Goal: Task Accomplishment & Management: Use online tool/utility

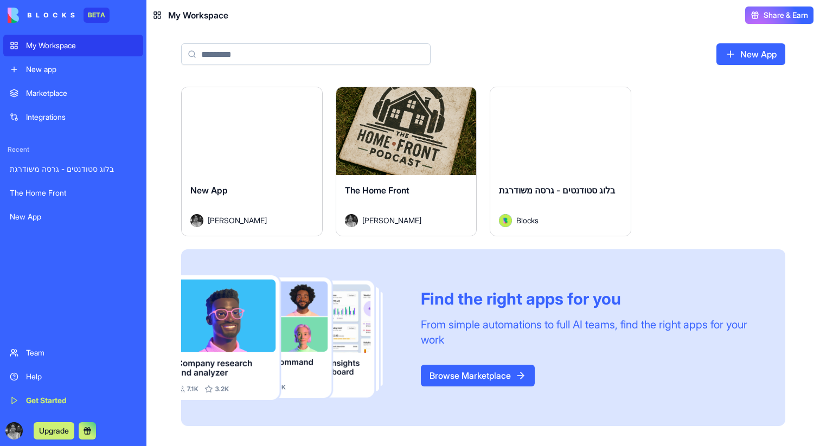
click at [419, 128] on button "Launch" at bounding box center [405, 131] width 81 height 22
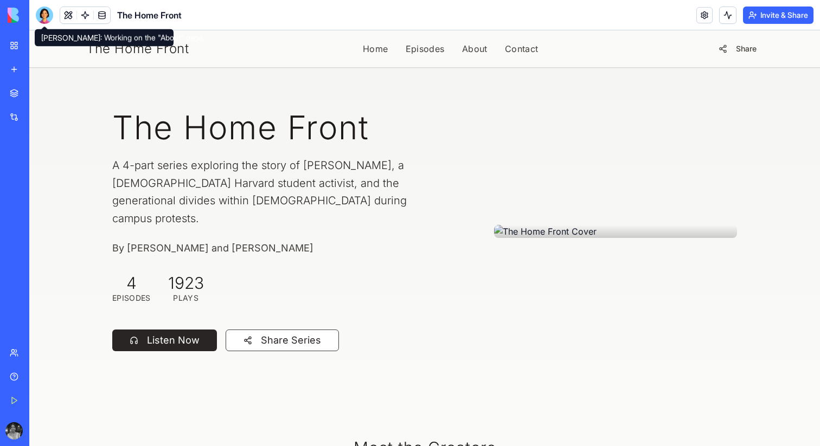
drag, startPoint x: 47, startPoint y: 15, endPoint x: 33, endPoint y: 52, distance: 39.0
click at [47, 15] on div at bounding box center [44, 15] width 17 height 17
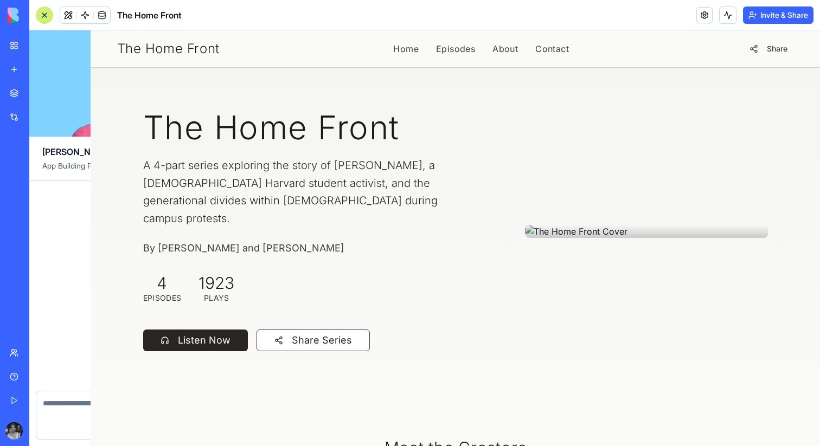
scroll to position [12005, 0]
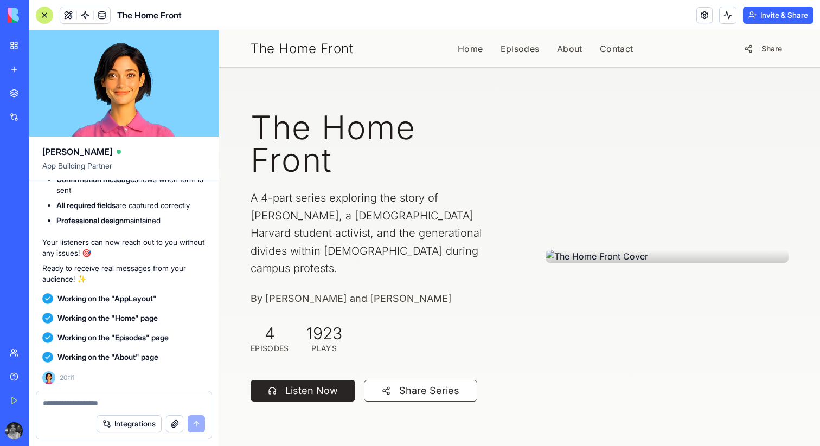
click at [107, 401] on textarea at bounding box center [124, 403] width 162 height 11
type textarea "**********"
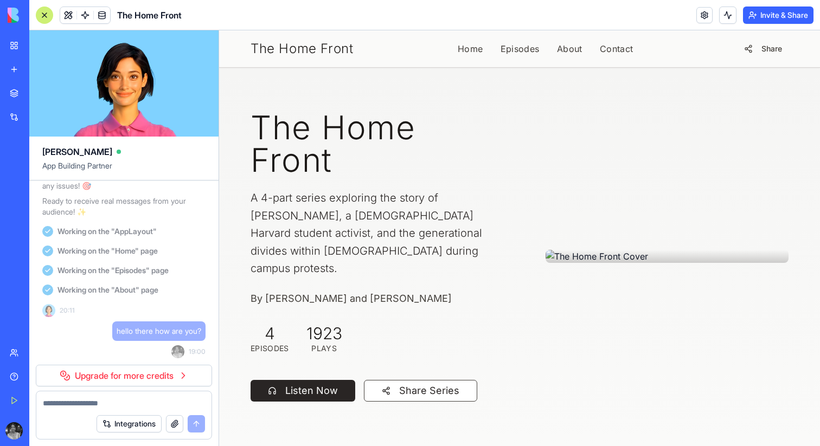
click at [136, 376] on link "Upgrade for more credits" at bounding box center [124, 376] width 176 height 22
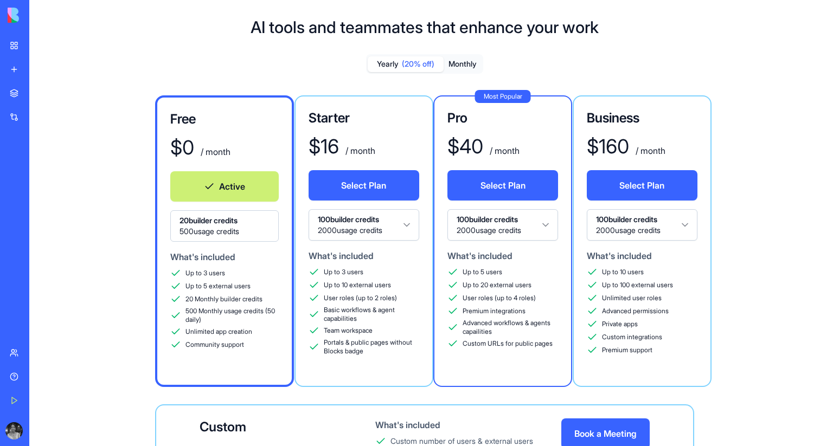
click at [379, 231] on html "BETA My Workspace New app Marketplace Integrations Recent בלוג סטודנטים - גרסה …" at bounding box center [410, 223] width 820 height 446
click at [389, 188] on button "Select Plan" at bounding box center [363, 185] width 111 height 30
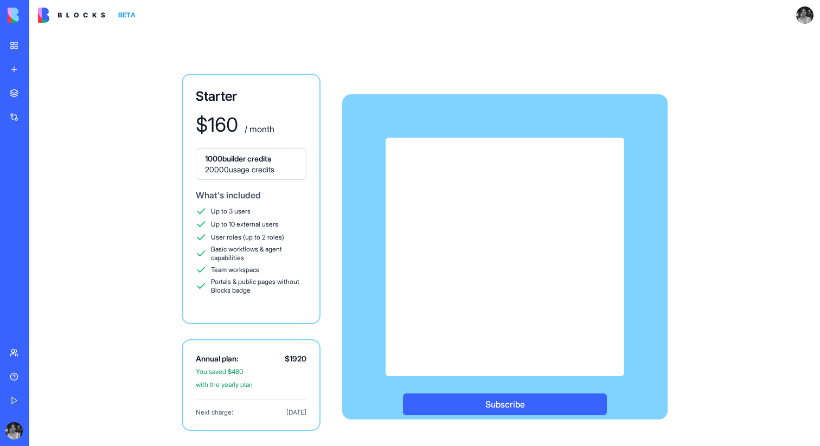
click at [494, 399] on button "Subscribe" at bounding box center [505, 405] width 204 height 22
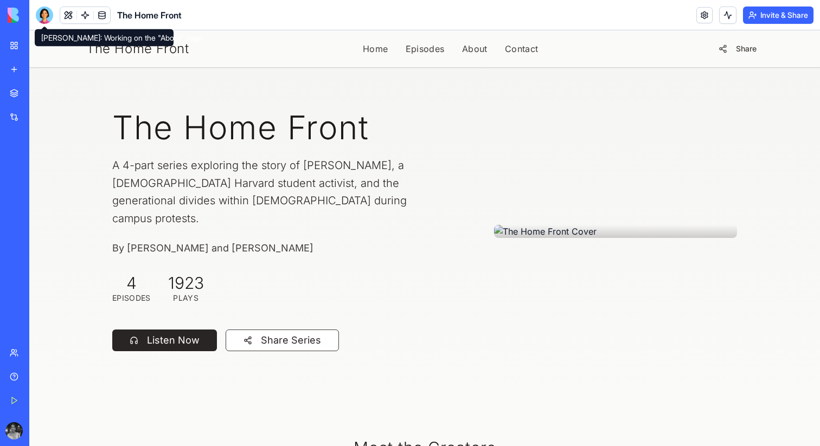
click at [47, 23] on div at bounding box center [44, 15] width 17 height 17
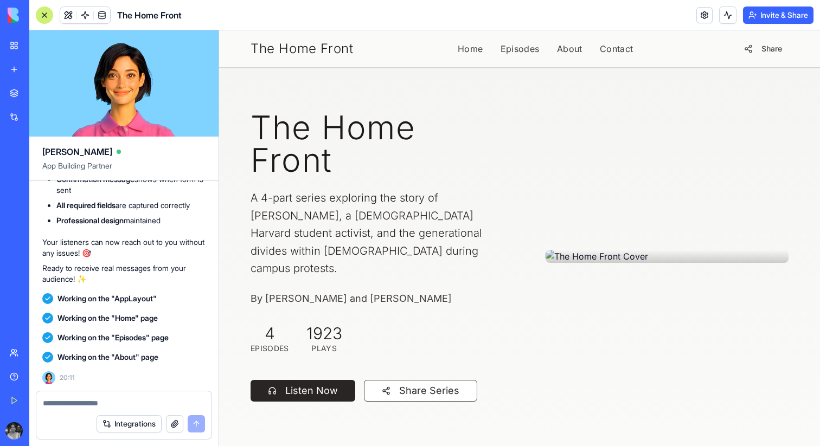
click at [93, 397] on div at bounding box center [123, 399] width 175 height 17
click at [79, 404] on textarea at bounding box center [124, 403] width 162 height 11
type textarea "**********"
